Goal: Book appointment/travel/reservation

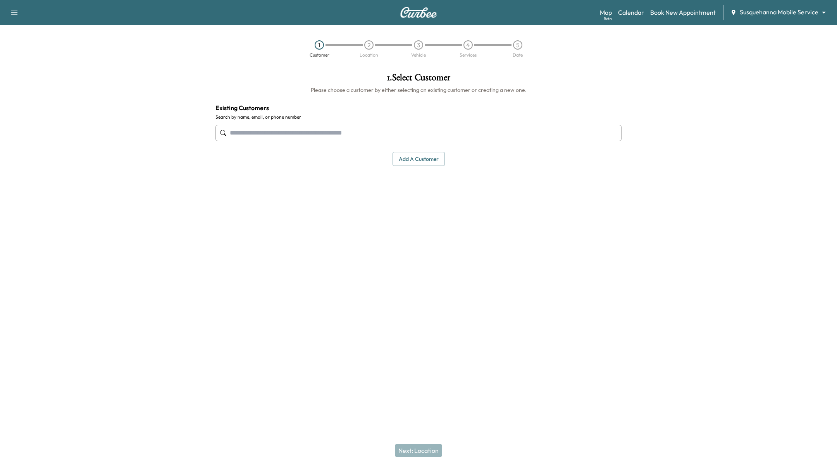
click at [790, 13] on body "Support Log Out Map Beta Calendar Book New Appointment Susquehanna Mobile Servi…" at bounding box center [418, 233] width 837 height 466
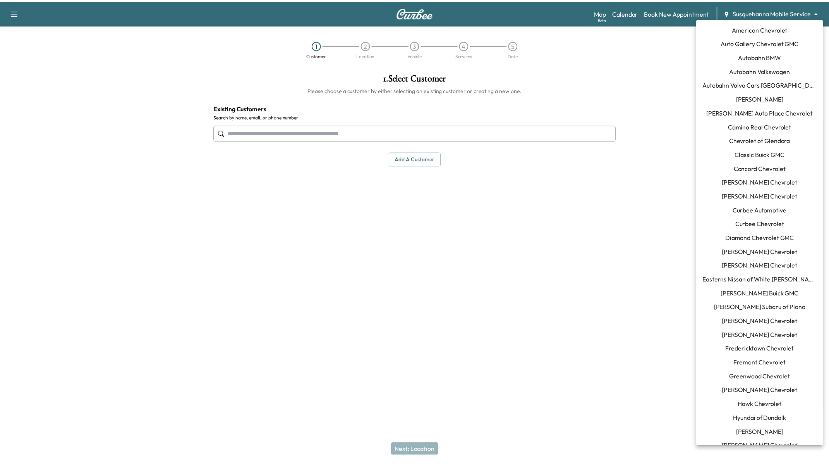
scroll to position [190, 0]
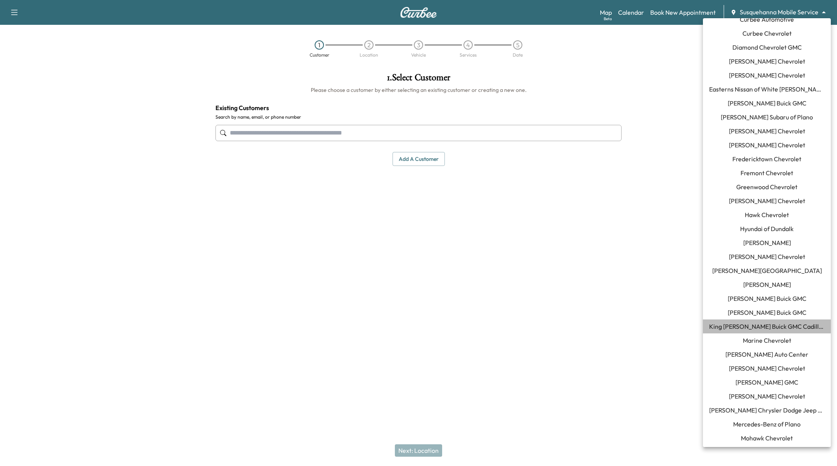
click at [789, 327] on span "King [PERSON_NAME] Buick GMC Cadillac" at bounding box center [766, 326] width 115 height 9
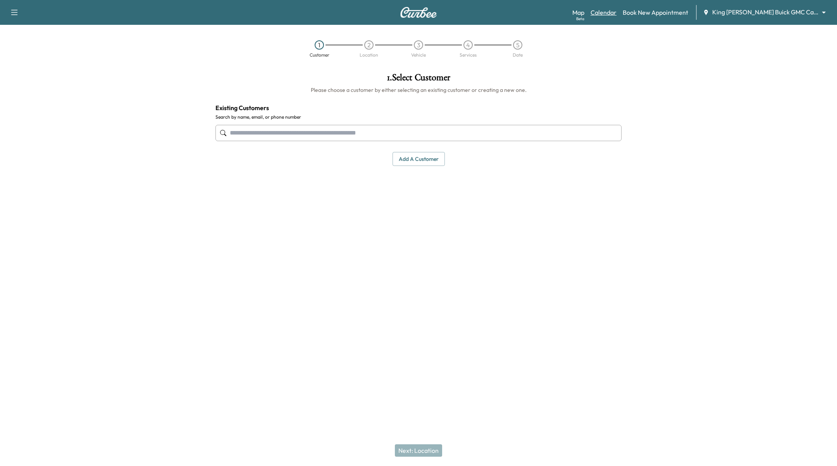
click at [614, 12] on link "Calendar" at bounding box center [603, 12] width 26 height 9
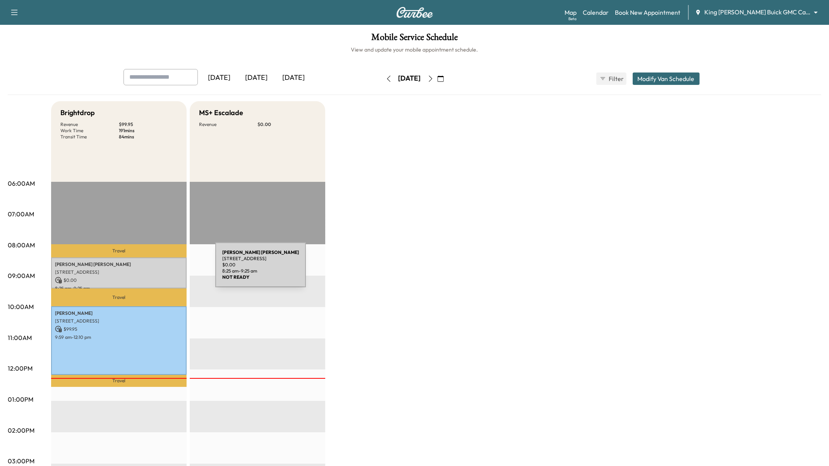
click at [157, 269] on p "[STREET_ADDRESS]" at bounding box center [119, 272] width 128 height 6
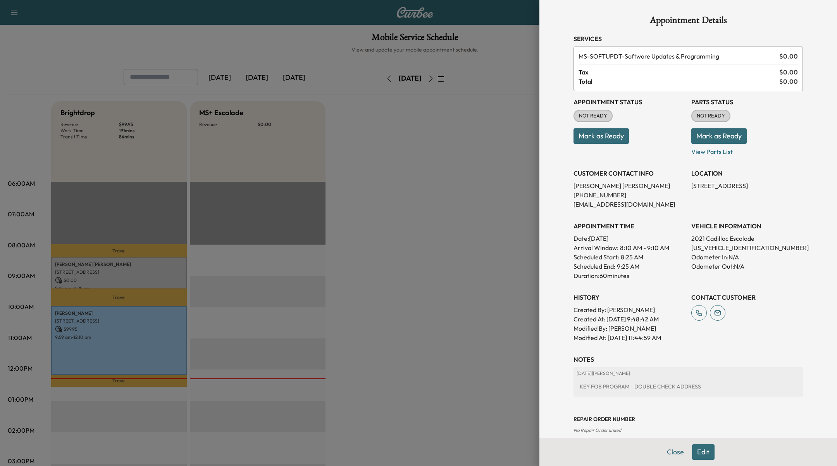
click at [318, 270] on div at bounding box center [418, 233] width 837 height 466
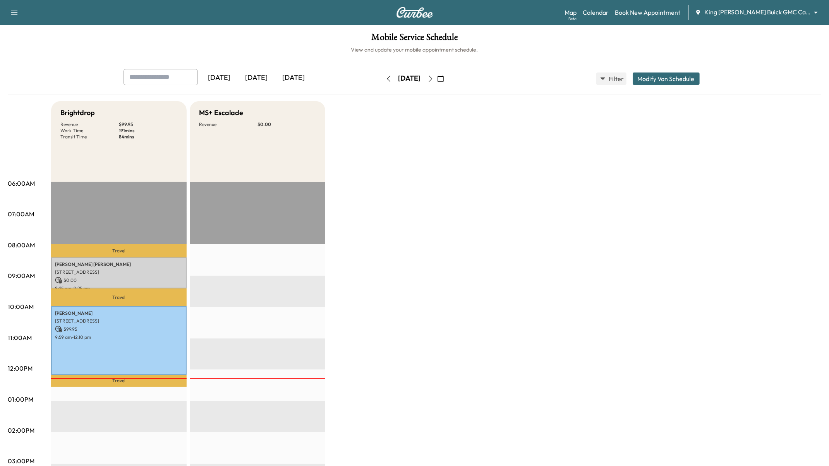
drag, startPoint x: 468, startPoint y: 78, endPoint x: 468, endPoint y: 106, distance: 27.9
click at [444, 79] on icon "button" at bounding box center [441, 79] width 6 height 6
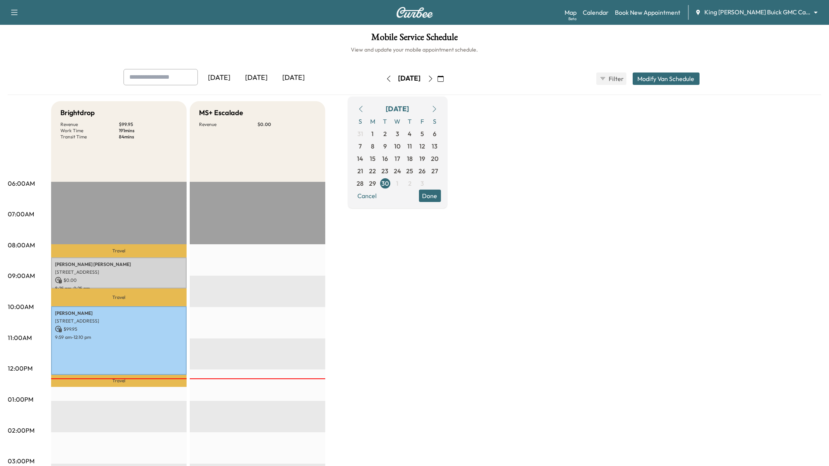
click at [438, 108] on icon "button" at bounding box center [435, 109] width 6 height 6
click at [401, 184] on span "29" at bounding box center [397, 183] width 7 height 9
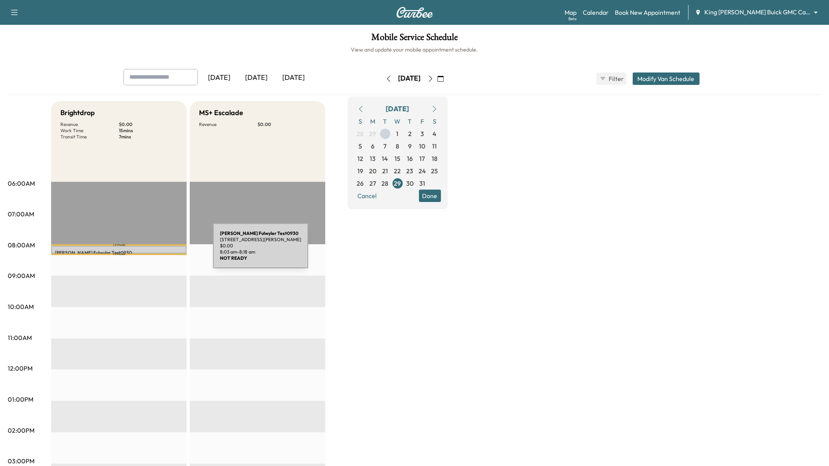
click at [155, 250] on p "[PERSON_NAME] Test0930" at bounding box center [119, 252] width 128 height 6
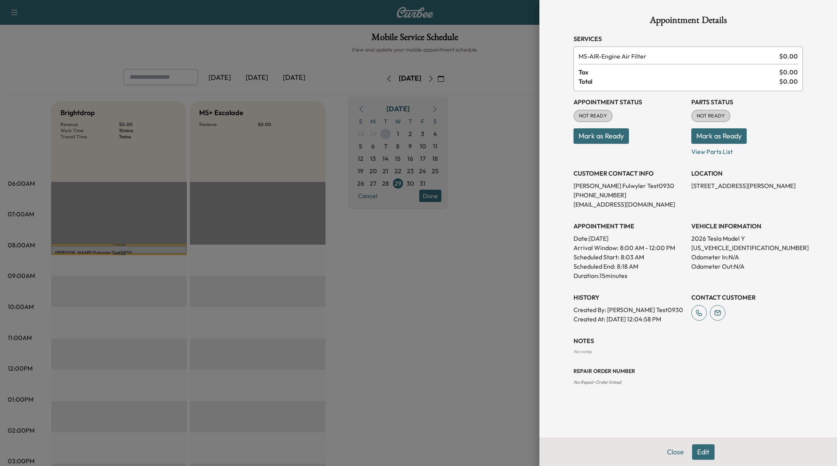
click at [706, 449] on button "Edit" at bounding box center [703, 451] width 22 height 15
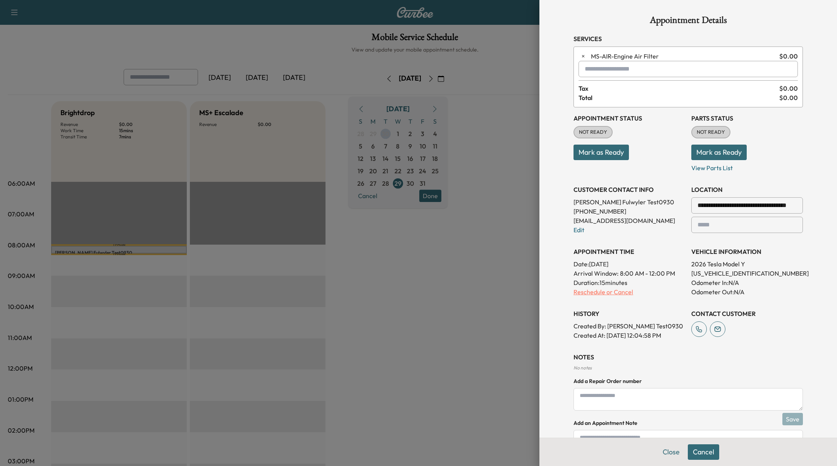
drag, startPoint x: 602, startPoint y: 273, endPoint x: 601, endPoint y: 289, distance: 15.5
click at [602, 275] on p "Arrival Window: 8:00 AM - 12:00 PM" at bounding box center [629, 272] width 112 height 9
click at [601, 289] on p "Reschedule or Cancel" at bounding box center [629, 291] width 112 height 9
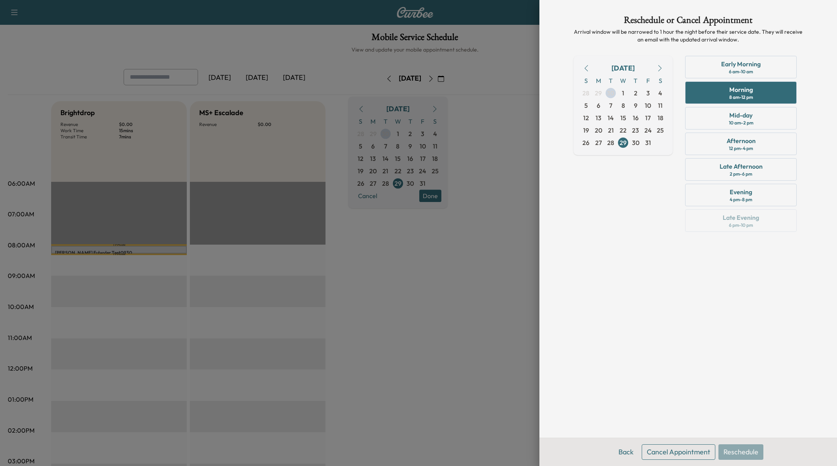
click at [706, 450] on button "Cancel Appointment" at bounding box center [678, 451] width 74 height 15
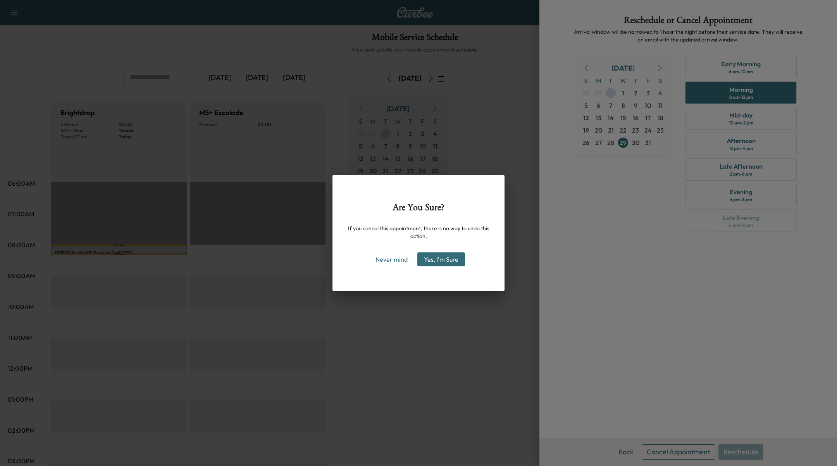
click at [447, 257] on button "Yes, I'm Sure" at bounding box center [441, 259] width 48 height 14
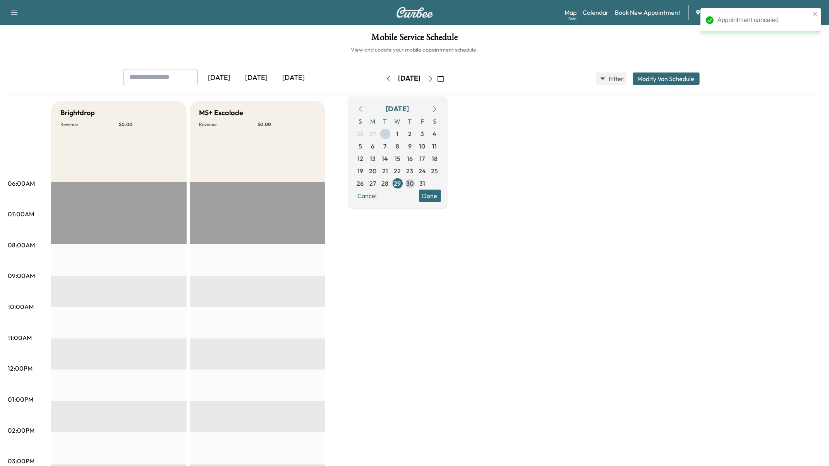
click at [414, 183] on span "30" at bounding box center [409, 183] width 7 height 9
click at [389, 182] on span "28" at bounding box center [385, 183] width 7 height 9
click at [379, 182] on span "27" at bounding box center [373, 183] width 12 height 12
click at [429, 184] on span "31" at bounding box center [422, 183] width 12 height 12
click at [441, 112] on button "button" at bounding box center [434, 109] width 13 height 12
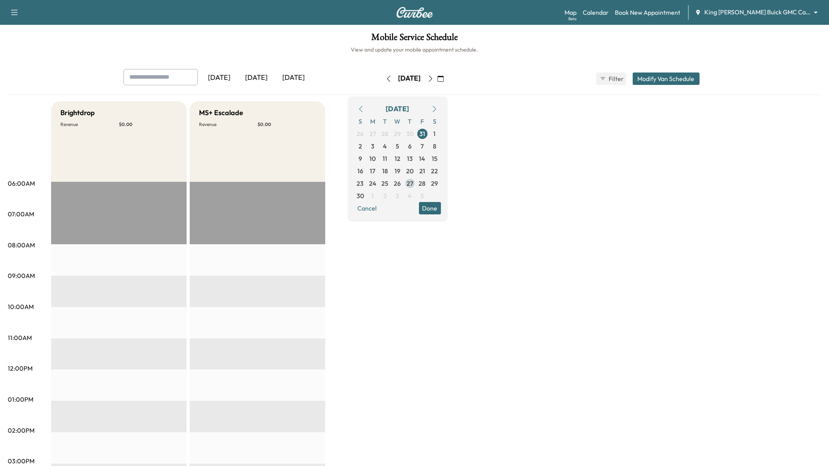
click at [413, 181] on span "27" at bounding box center [410, 183] width 7 height 9
click at [441, 210] on button "Done" at bounding box center [430, 208] width 22 height 12
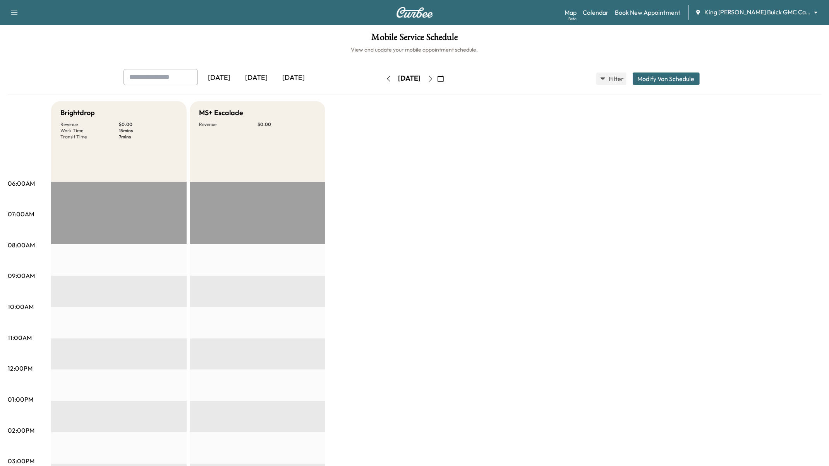
scroll to position [223, 0]
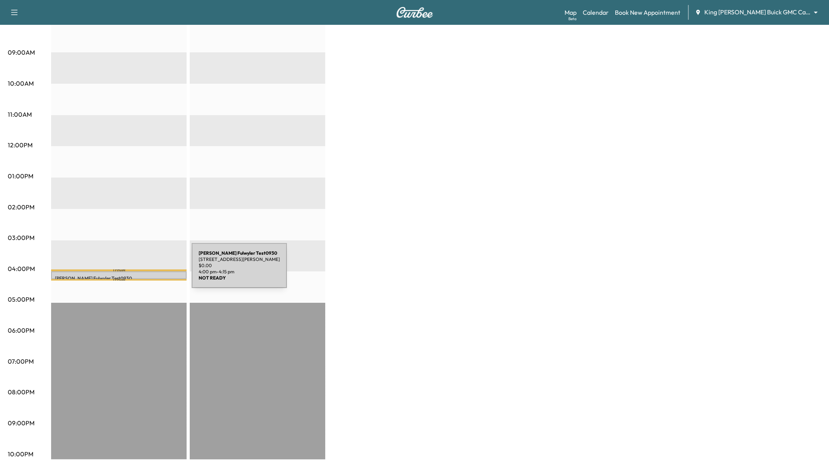
click at [134, 275] on p "[PERSON_NAME] Test0930" at bounding box center [119, 278] width 128 height 6
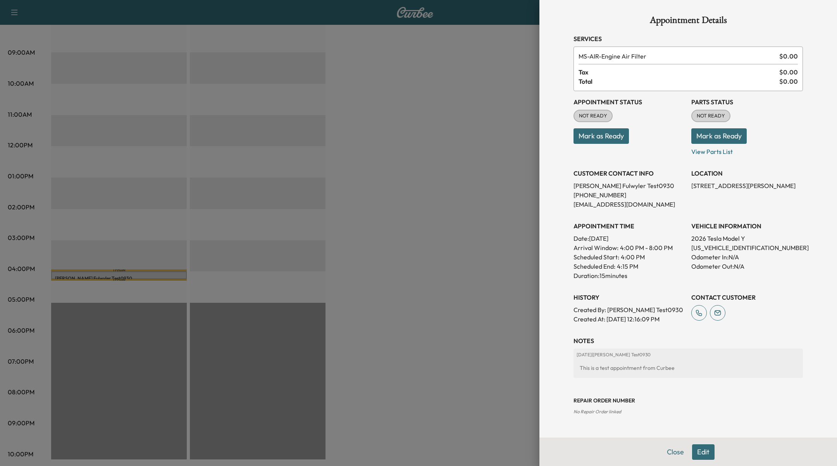
click at [706, 450] on button "Edit" at bounding box center [703, 451] width 22 height 15
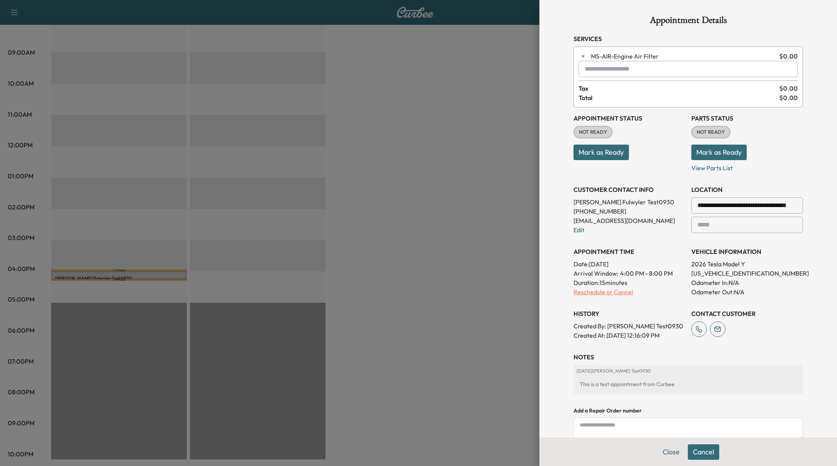
click at [590, 291] on p "Reschedule or Cancel" at bounding box center [629, 291] width 112 height 9
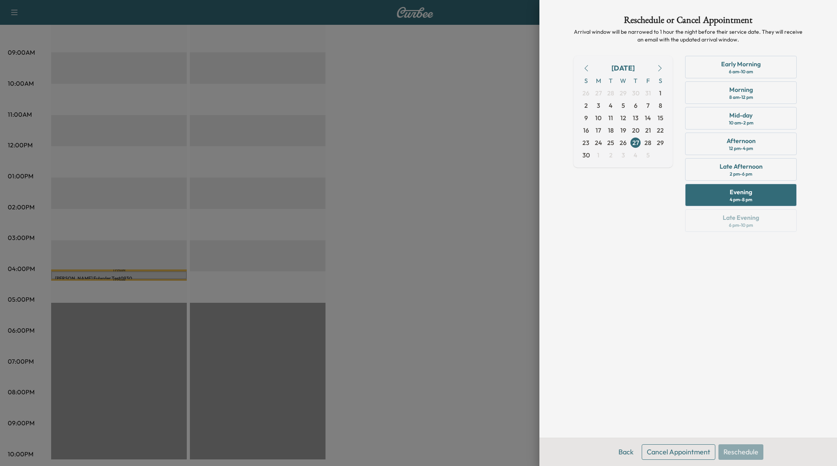
click at [702, 449] on button "Cancel Appointment" at bounding box center [678, 451] width 74 height 15
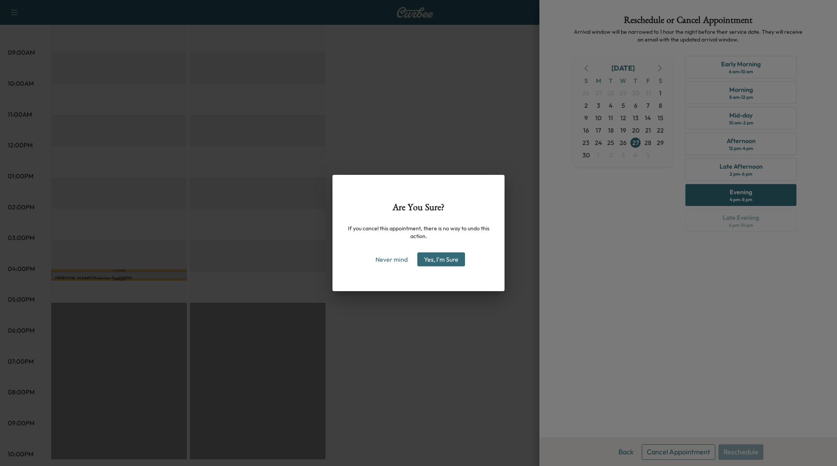
click at [442, 261] on button "Yes, I'm Sure" at bounding box center [441, 259] width 48 height 14
